Goal: Task Accomplishment & Management: Manage account settings

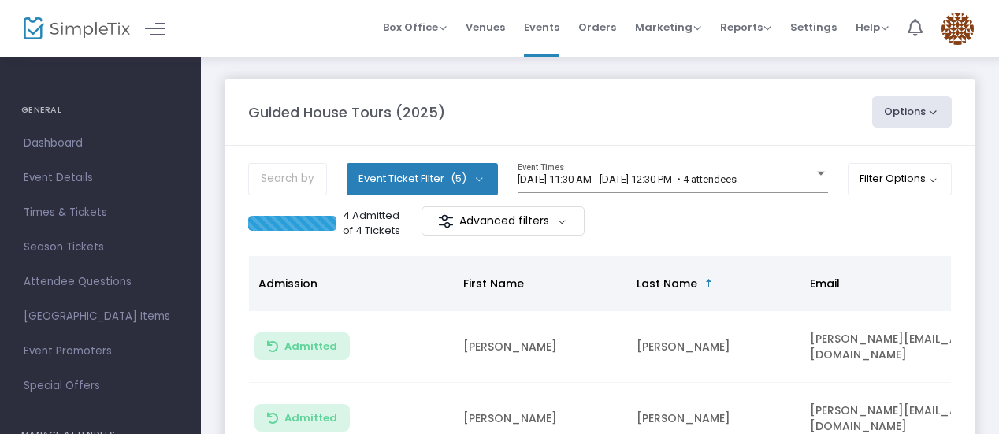
click at [771, 173] on body "Processing... please wait Box Office Sell Tickets Bookings Sell Season Pass Ven…" at bounding box center [499, 217] width 999 height 434
click at [737, 173] on span "[DATE] 11:30 AM - [DATE] 12:30 PM • 4 attendees" at bounding box center [627, 179] width 219 height 12
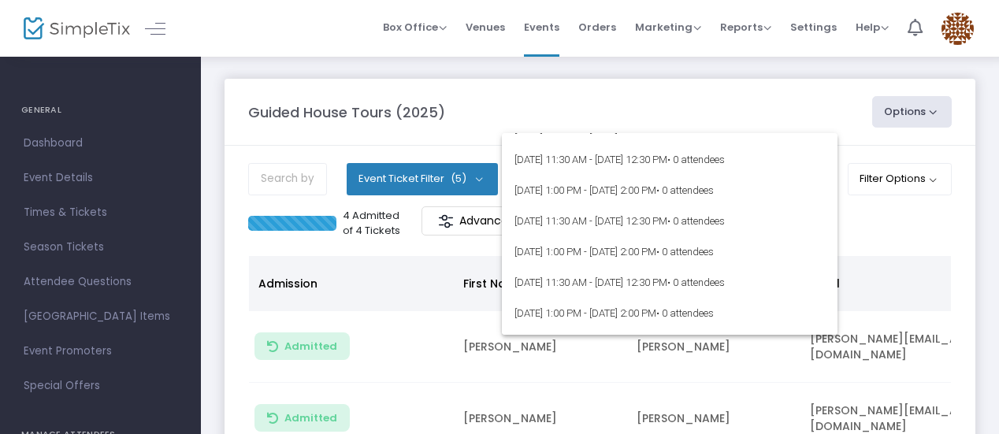
scroll to position [5910, 0]
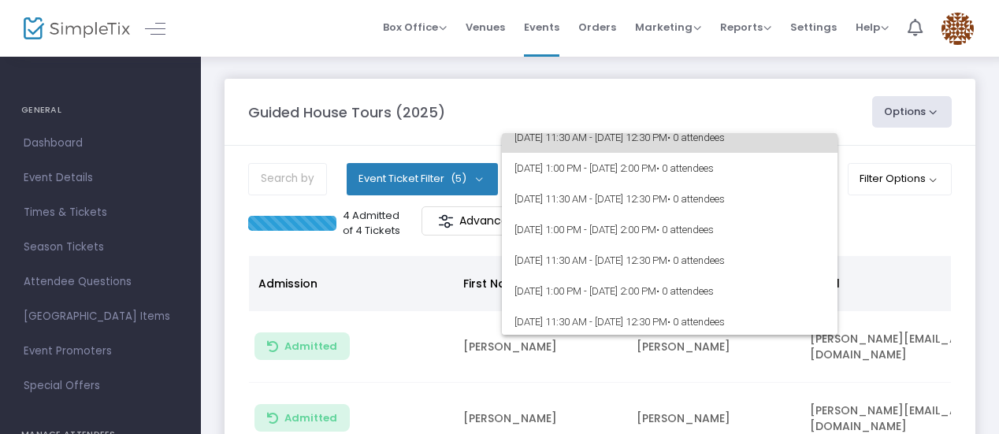
click at [725, 143] on span "• 0 attendees" at bounding box center [696, 138] width 58 height 12
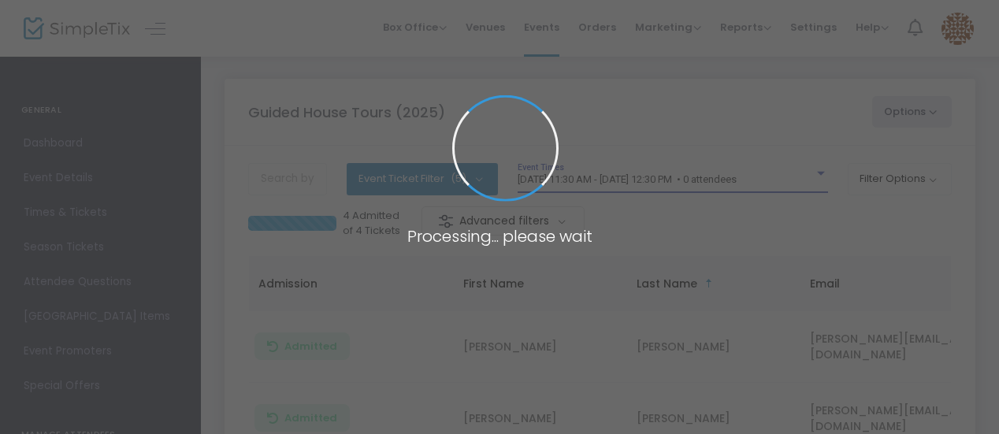
scroll to position [5899, 0]
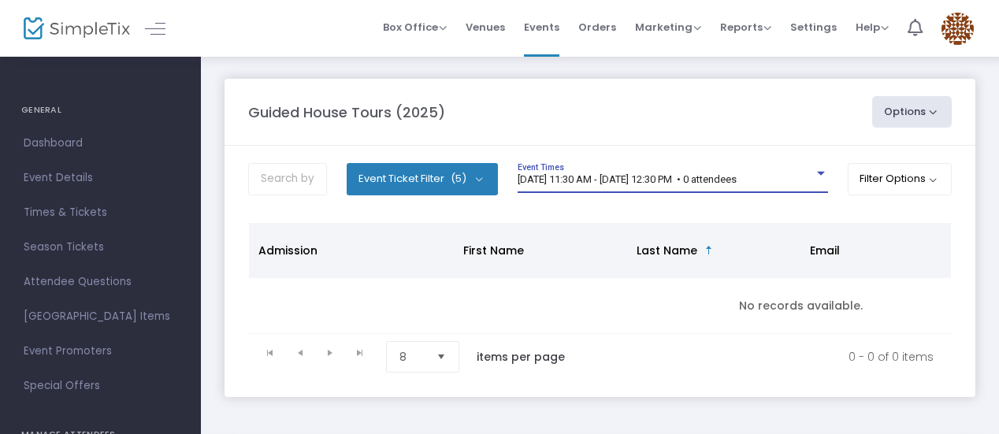
click at [814, 171] on div at bounding box center [821, 174] width 14 height 12
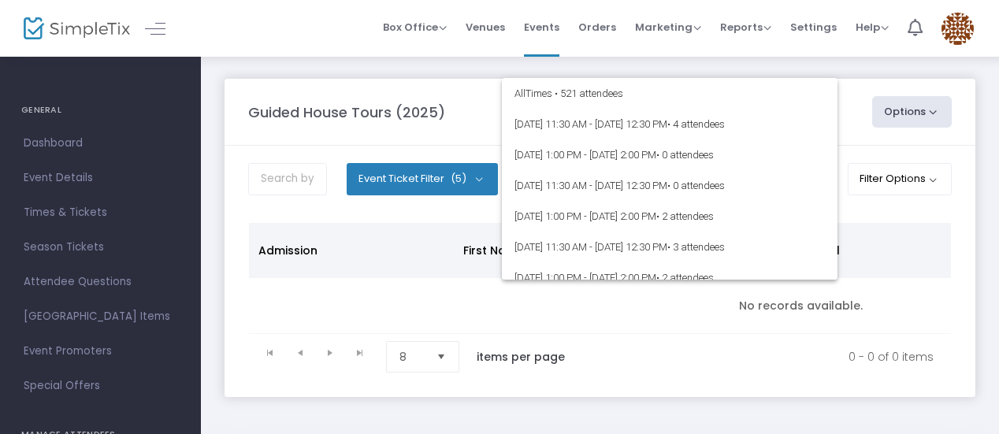
scroll to position [5814, 0]
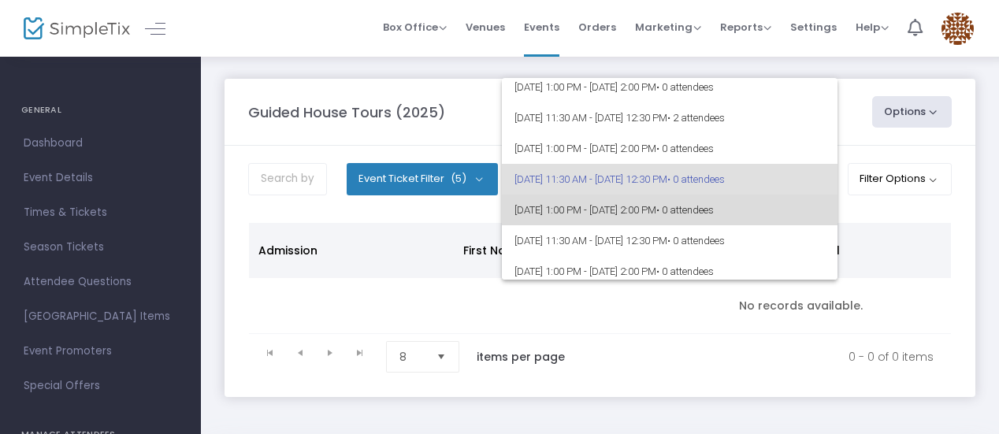
click at [775, 201] on span "8/15/2025 @ 1:00 PM - 8/15/2025 @ 2:00 PM • 0 attendees" at bounding box center [669, 210] width 310 height 31
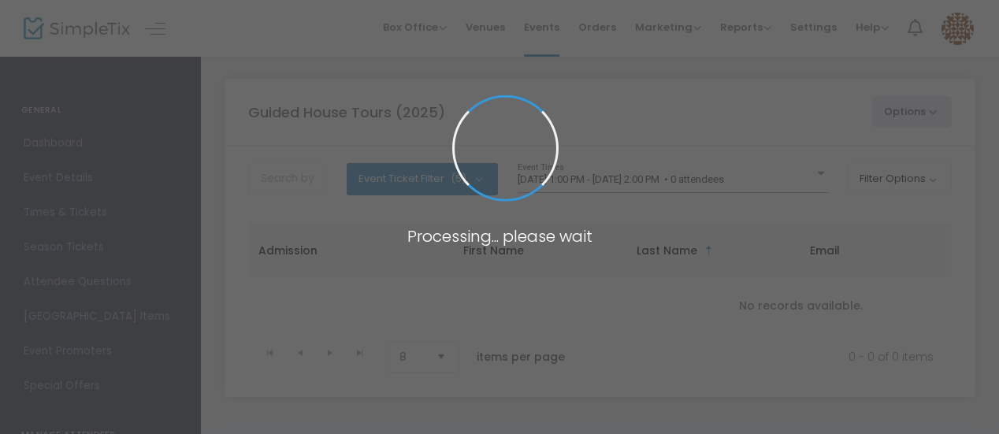
click at [775, 201] on span at bounding box center [499, 217] width 999 height 434
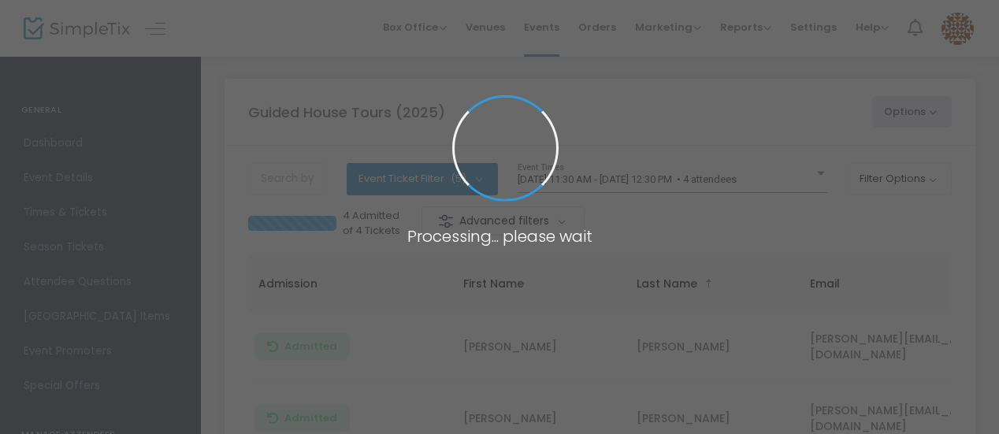
click at [778, 179] on span at bounding box center [499, 217] width 999 height 434
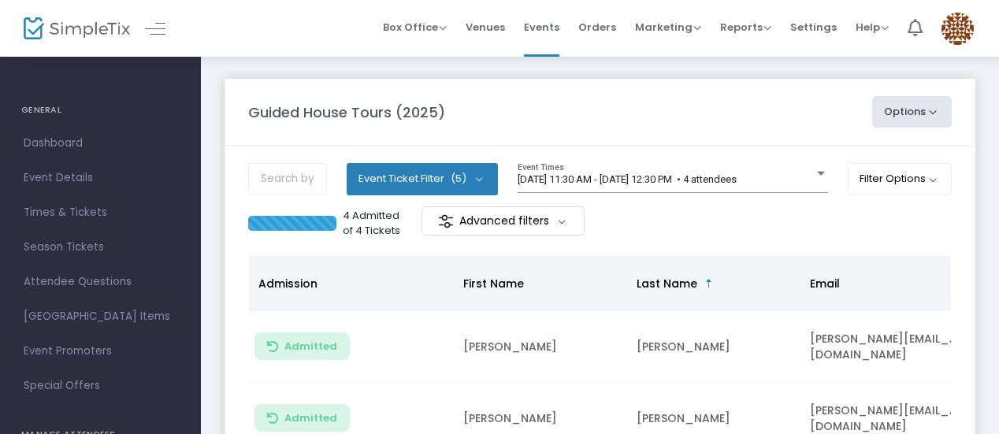
click at [737, 179] on span "[DATE] 11:30 AM - [DATE] 12:30 PM • 4 attendees" at bounding box center [627, 179] width 219 height 12
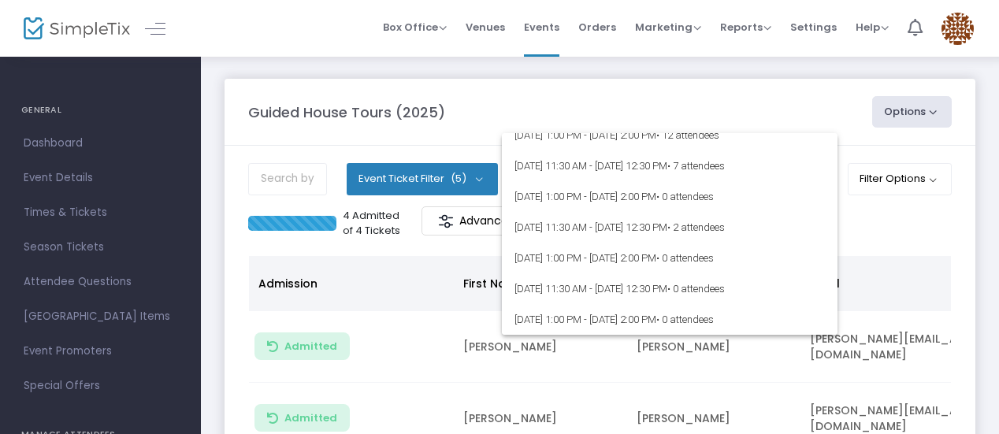
scroll to position [5781, 0]
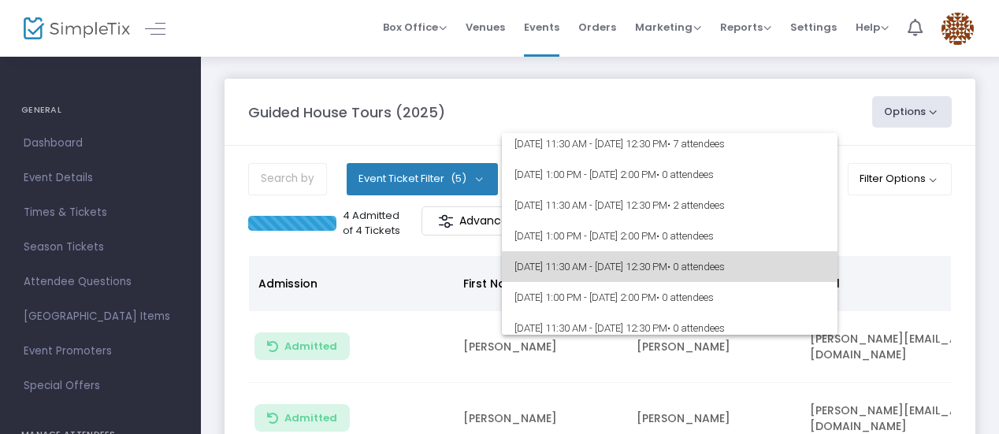
click at [797, 278] on span "[DATE] 11:30 AM - [DATE] 12:30 PM • 0 attendees" at bounding box center [669, 266] width 310 height 31
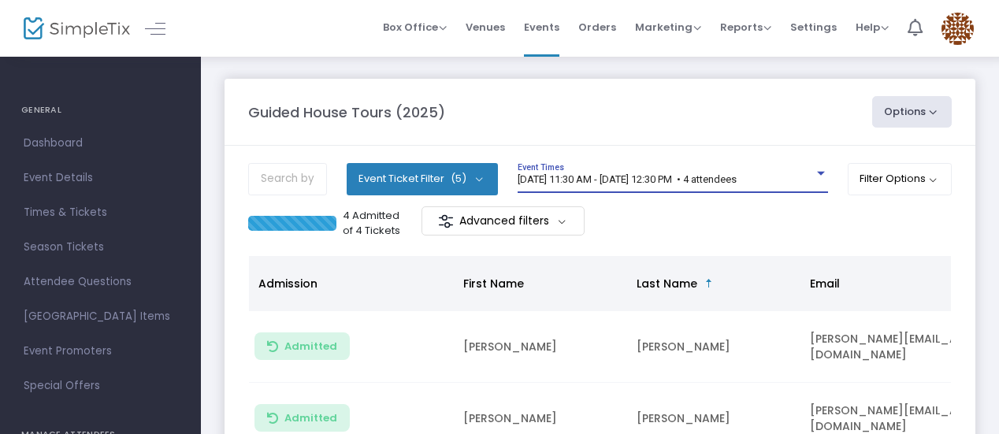
click at [737, 178] on span "[DATE] 11:30 AM - [DATE] 12:30 PM • 4 attendees" at bounding box center [627, 179] width 219 height 12
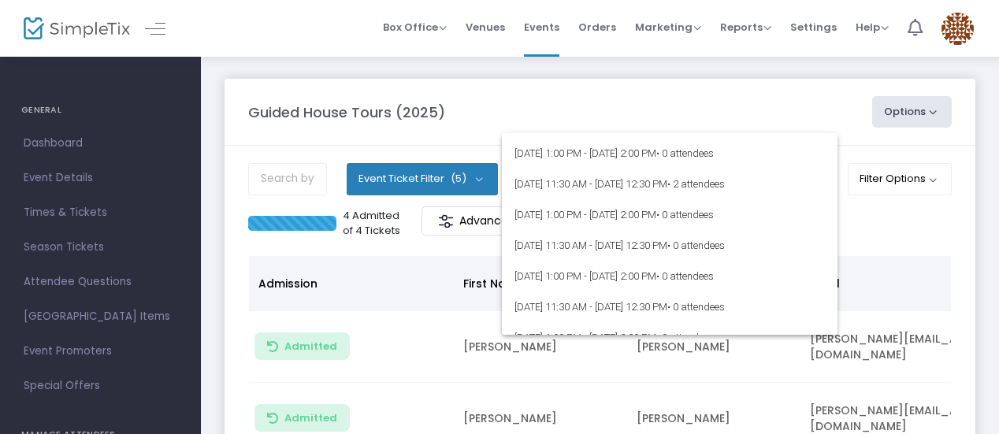
scroll to position [5846, 0]
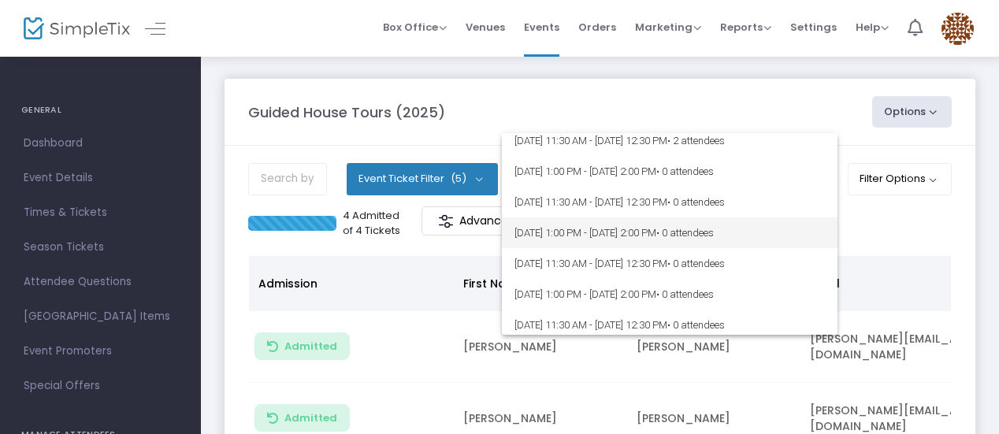
click at [644, 228] on span "8/15/2025 @ 1:00 PM - 8/15/2025 @ 2:00 PM • 0 attendees" at bounding box center [669, 232] width 310 height 31
